Goal: Task Accomplishment & Management: Manage account settings

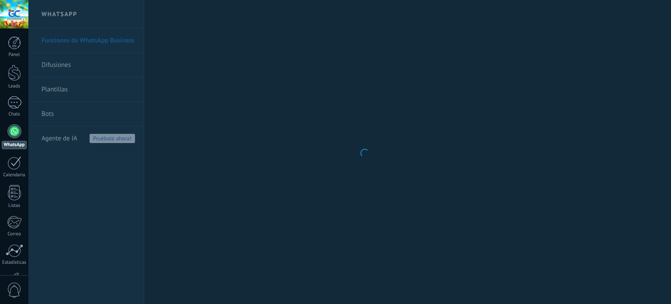
click at [72, 69] on body ".abccls-1,.abccls-2{fill-rule:evenodd}.abccls-2{fill:#fff} .abfcls-1{fill:none}…" at bounding box center [335, 152] width 671 height 304
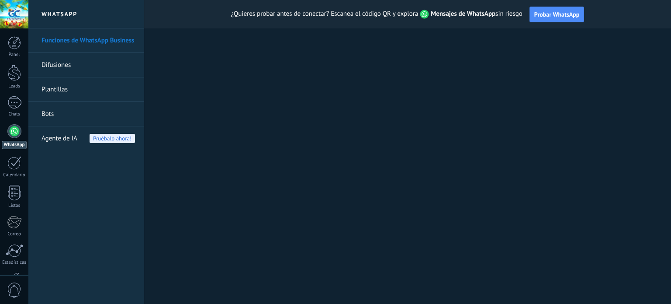
click at [68, 65] on link "Difusiones" at bounding box center [87, 65] width 93 height 24
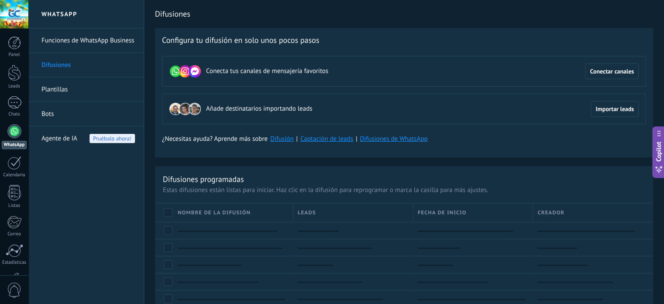
click at [65, 91] on link "Plantillas" at bounding box center [87, 89] width 93 height 24
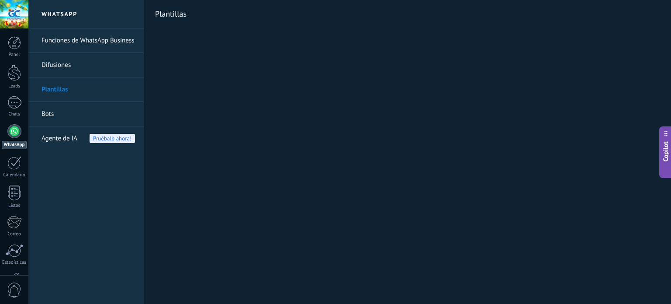
click at [65, 66] on link "Difusiones" at bounding box center [87, 65] width 93 height 24
click at [88, 64] on link "Difusiones" at bounding box center [87, 65] width 93 height 24
click at [80, 67] on link "Difusiones" at bounding box center [87, 65] width 93 height 24
click at [59, 65] on link "Difusiones" at bounding box center [87, 65] width 93 height 24
click at [54, 86] on link "Plantillas" at bounding box center [87, 89] width 93 height 24
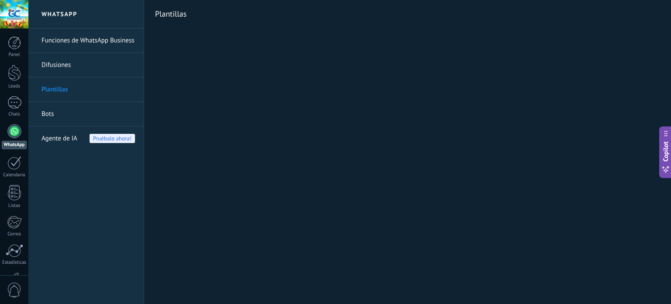
click at [52, 113] on link "Bots" at bounding box center [87, 114] width 93 height 24
click at [86, 41] on link "Funciones de WhatsApp Business" at bounding box center [87, 40] width 93 height 24
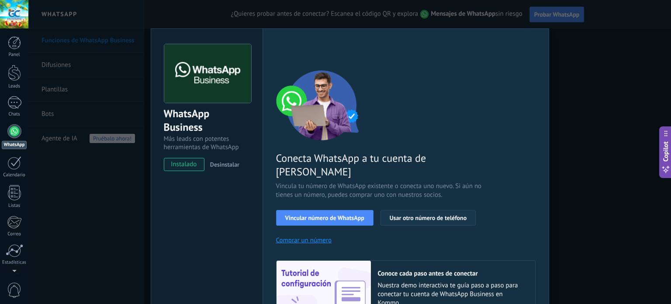
click at [419, 214] on span "Usar otro número de teléfono" at bounding box center [428, 217] width 77 height 6
